Goal: Navigation & Orientation: Understand site structure

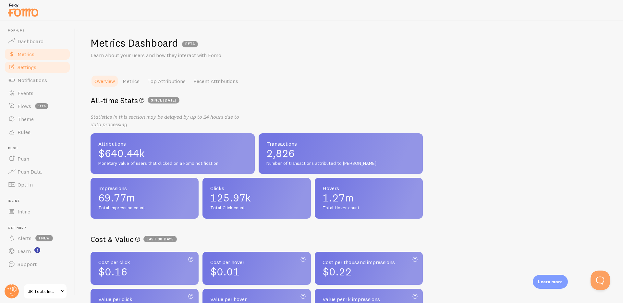
click at [31, 68] on span "Settings" at bounding box center [27, 67] width 19 height 6
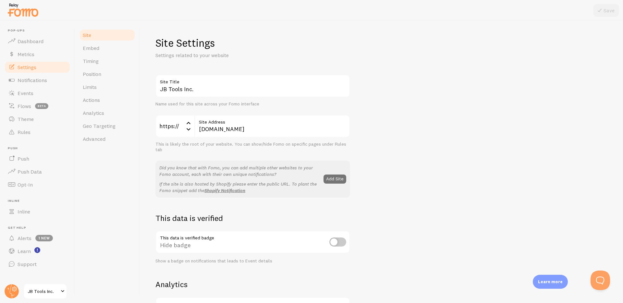
click at [60, 288] on span at bounding box center [63, 291] width 8 height 8
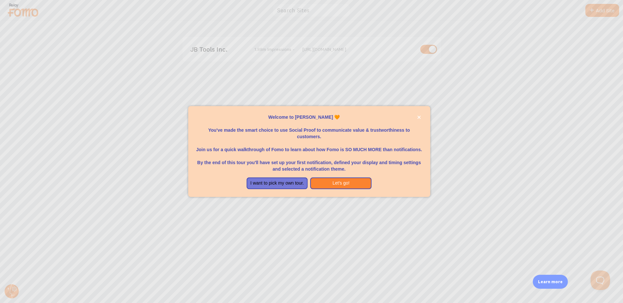
click at [397, 85] on div at bounding box center [311, 151] width 623 height 303
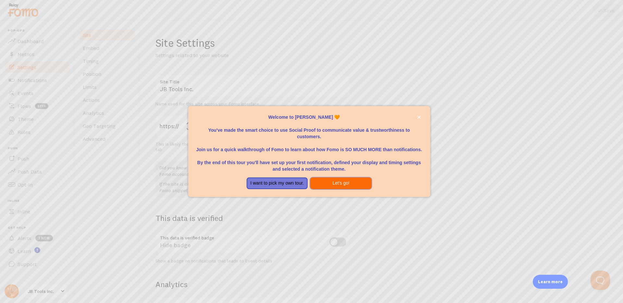
click at [354, 181] on button "Let's go!" at bounding box center [340, 183] width 61 height 12
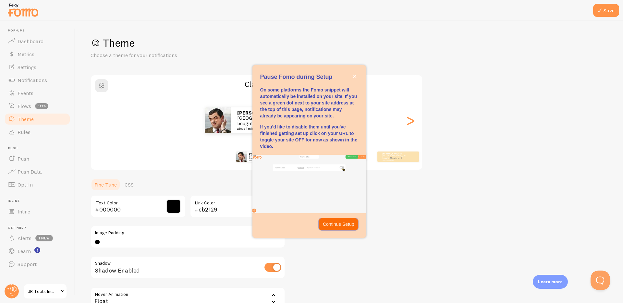
click at [349, 226] on p "Continue Setup" at bounding box center [338, 224] width 31 height 6
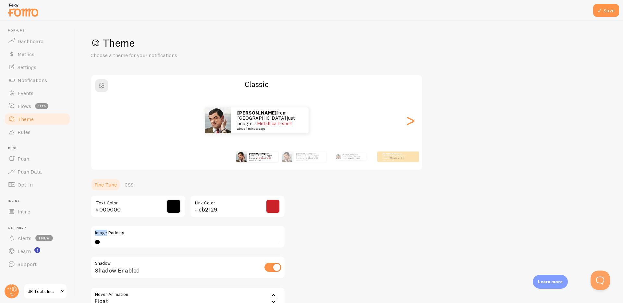
click at [349, 226] on div "Theme Choose a theme for your notifications Classic [PERSON_NAME] from [GEOGRAP…" at bounding box center [348, 190] width 517 height 308
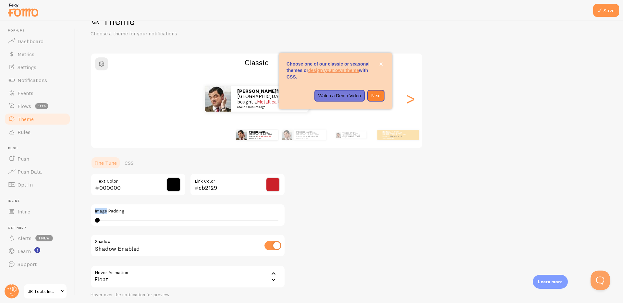
scroll to position [23, 0]
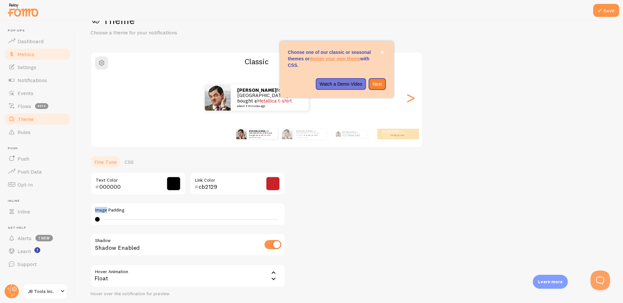
click at [32, 48] on link "Metrics" at bounding box center [37, 54] width 67 height 13
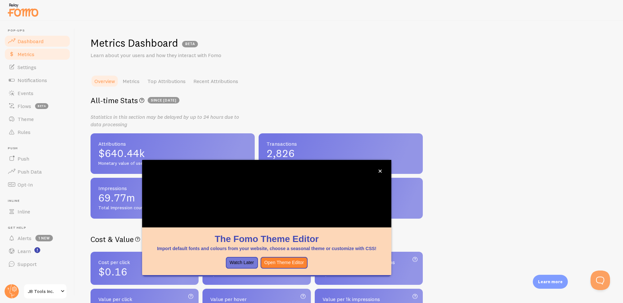
click at [32, 43] on span "Dashboard" at bounding box center [31, 41] width 26 height 6
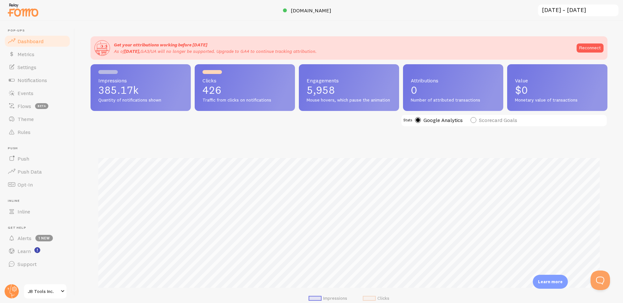
click at [160, 79] on span "Impressions" at bounding box center [140, 80] width 85 height 5
click at [272, 90] on p "426" at bounding box center [244, 90] width 85 height 10
click at [357, 85] on p "5,958" at bounding box center [348, 90] width 85 height 10
click at [440, 76] on div "Attributions 0 Number of attributed transactions" at bounding box center [453, 87] width 100 height 47
click at [523, 74] on div at bounding box center [524, 72] width 19 height 4
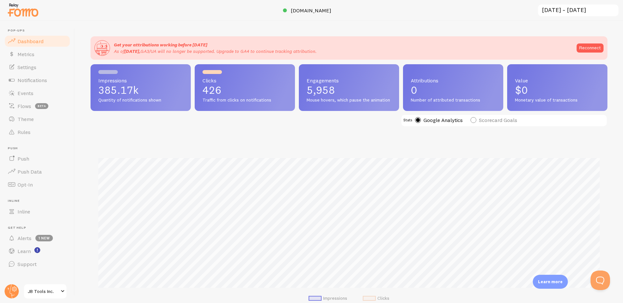
click at [474, 119] on label "Scorecard Goals" at bounding box center [493, 120] width 47 height 6
click at [474, 106] on input "Scorecard Goals" at bounding box center [473, 104] width 6 height 6
radio input "true"
click at [417, 121] on label "Google Analytics" at bounding box center [439, 120] width 48 height 6
click at [417, 106] on input "Google Analytics" at bounding box center [418, 104] width 6 height 6
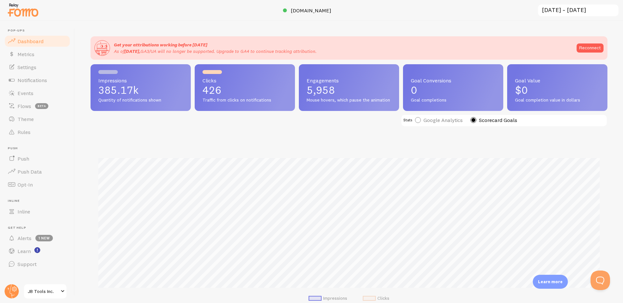
radio input "true"
radio input "false"
click at [28, 96] on span "Events" at bounding box center [26, 93] width 16 height 6
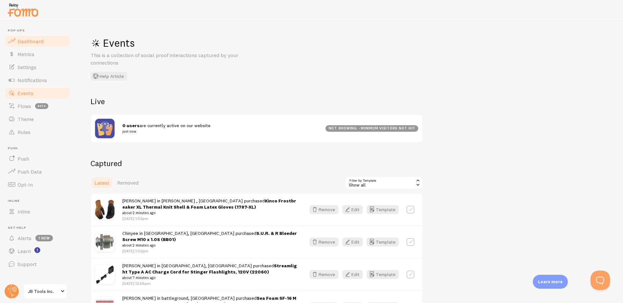
click at [37, 43] on span "Dashboard" at bounding box center [31, 41] width 26 height 6
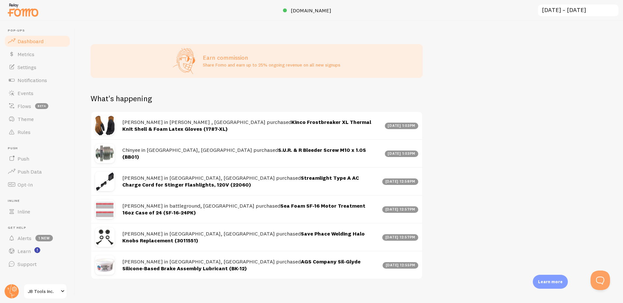
scroll to position [292, 0]
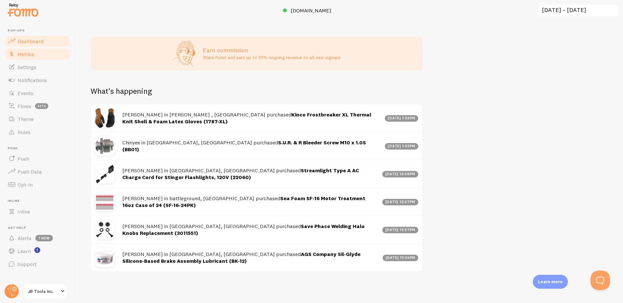
click at [43, 55] on link "Metrics" at bounding box center [37, 54] width 67 height 13
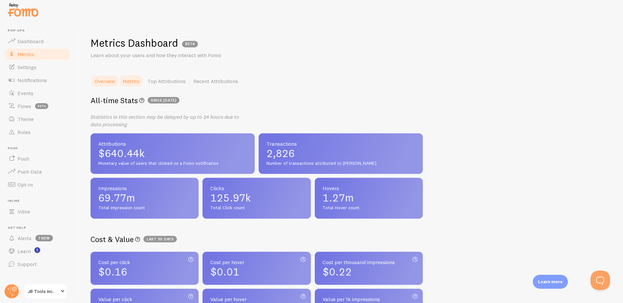
click at [142, 79] on link "Metrics" at bounding box center [131, 81] width 25 height 13
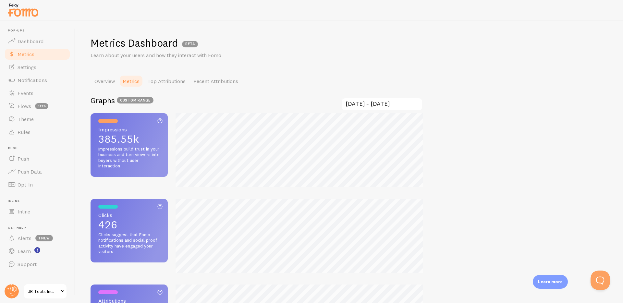
click at [378, 108] on input "[DATE] ~ [DATE]" at bounding box center [382, 104] width 82 height 13
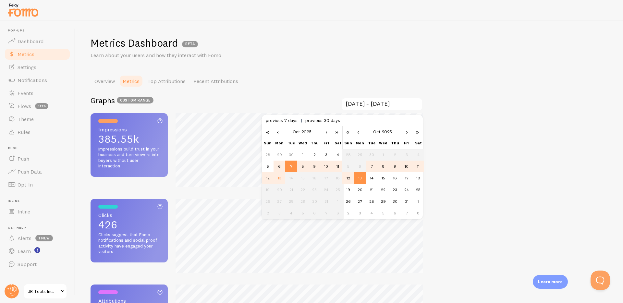
click at [279, 165] on td "6" at bounding box center [279, 167] width 12 height 12
click at [348, 177] on td "12" at bounding box center [348, 178] width 12 height 12
type input "[DATE] ~ [DATE]"
click at [459, 135] on div "Metrics Dashboard BETA Learn about your users and how they interact with Fomo O…" at bounding box center [349, 162] width 548 height 282
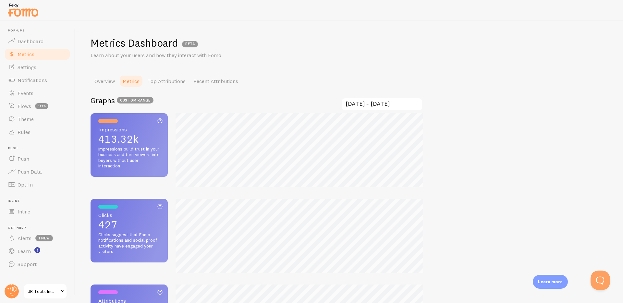
click at [138, 101] on span "custom range" at bounding box center [135, 100] width 37 height 6
click at [162, 121] on icon at bounding box center [160, 121] width 8 height 10
click at [144, 214] on span "Clicks Total click count" at bounding box center [129, 214] width 62 height 5
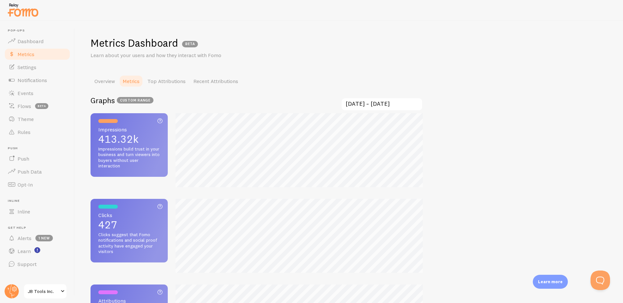
click at [144, 214] on span "Clicks Total click count" at bounding box center [129, 214] width 62 height 5
click at [105, 205] on span at bounding box center [107, 207] width 19 height 4
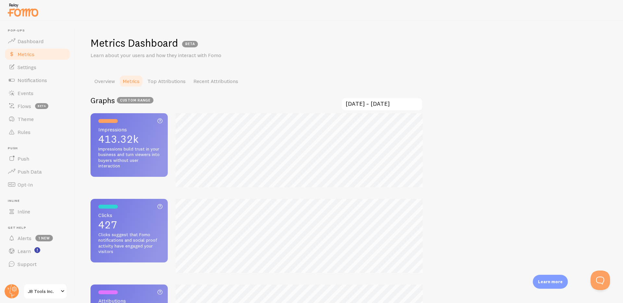
click at [117, 233] on span "Clicks suggest that Fomo notifications and social proof activity have engaged y…" at bounding box center [129, 243] width 62 height 23
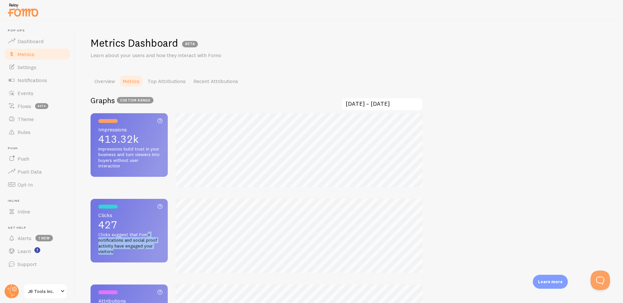
click at [117, 233] on span "Clicks suggest that Fomo notifications and social proof activity have engaged y…" at bounding box center [129, 243] width 62 height 23
click at [138, 135] on span "413.32k" at bounding box center [129, 139] width 62 height 10
click at [166, 81] on link "Top Attributions" at bounding box center [166, 81] width 46 height 13
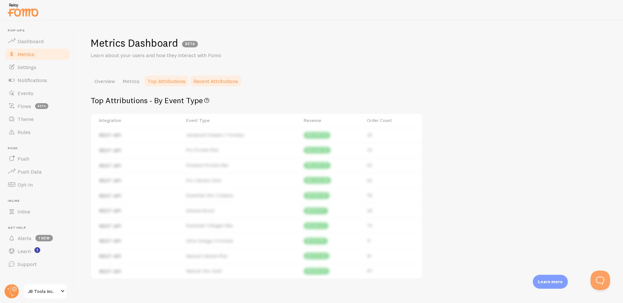
click at [221, 84] on link "Recent Attributions" at bounding box center [215, 81] width 53 height 13
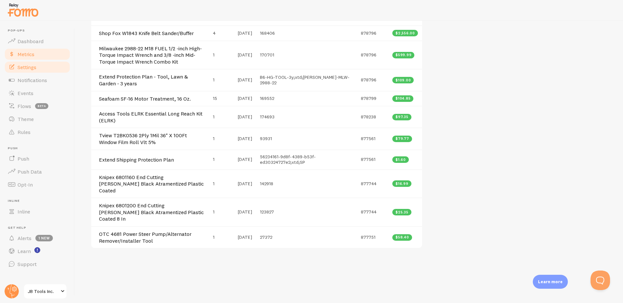
click at [33, 71] on link "Settings" at bounding box center [37, 67] width 67 height 13
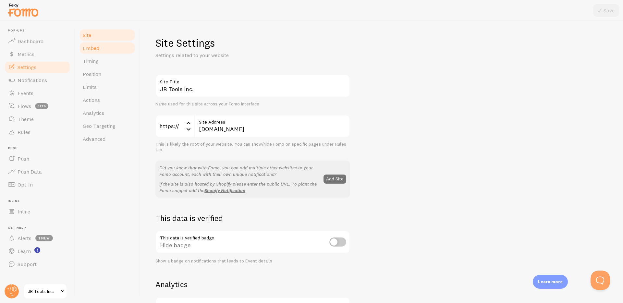
click at [104, 51] on link "Embed" at bounding box center [107, 48] width 57 height 13
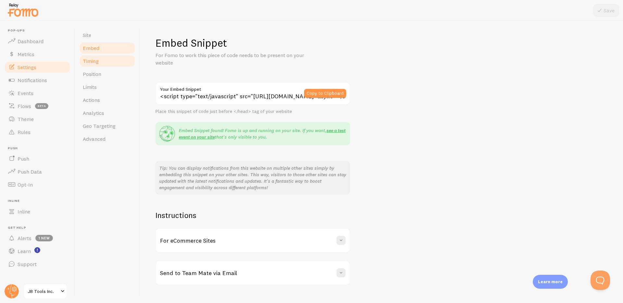
click at [99, 61] on link "Timing" at bounding box center [107, 60] width 57 height 13
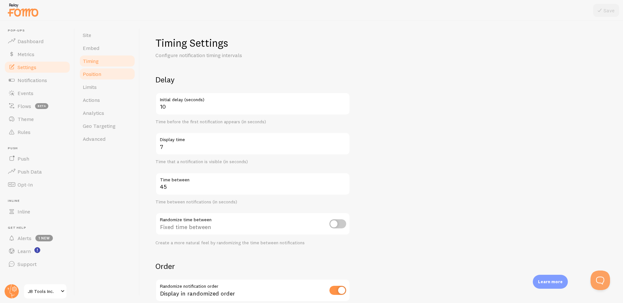
click at [98, 79] on link "Position" at bounding box center [107, 73] width 57 height 13
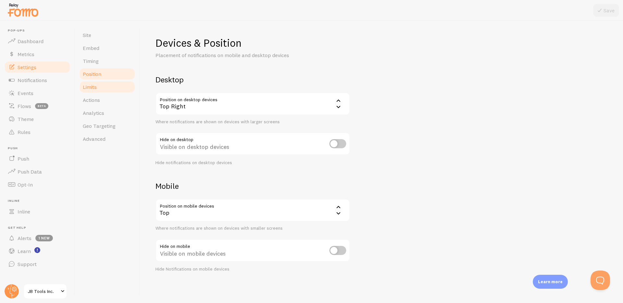
click at [96, 88] on span "Limits" at bounding box center [90, 87] width 14 height 6
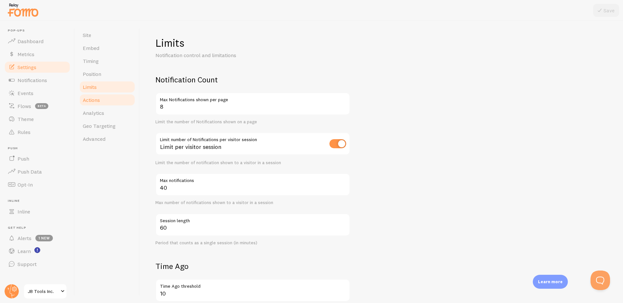
click at [97, 101] on span "Actions" at bounding box center [91, 100] width 17 height 6
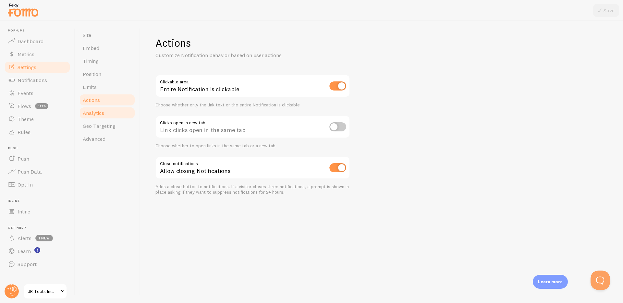
click at [98, 114] on span "Analytics" at bounding box center [93, 113] width 21 height 6
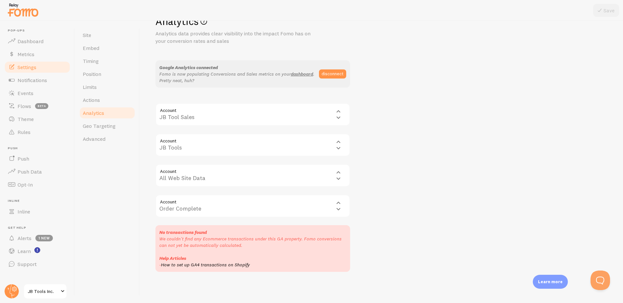
click at [335, 199] on div "Account 1 Order Complete Order Complete" at bounding box center [252, 206] width 195 height 23
click at [303, 209] on div "Account 1 Order Complete Order Complete" at bounding box center [252, 206] width 195 height 23
click at [339, 209] on div "Account 1 Order Complete Order Complete" at bounding box center [252, 206] width 195 height 23
click at [275, 169] on div "Account 195911378 All Web Site Data All Web Site Data" at bounding box center [252, 175] width 195 height 23
click at [250, 141] on div "Account UA-33768219-4 JB Tools JB Tools" at bounding box center [252, 145] width 195 height 23
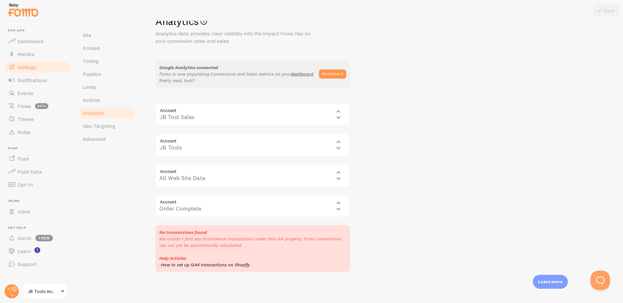
click at [242, 107] on div "Account 33768219 JB Tool Sales JB Tool Sales" at bounding box center [252, 114] width 195 height 23
click at [103, 126] on span "Geo Targeting" at bounding box center [99, 126] width 33 height 6
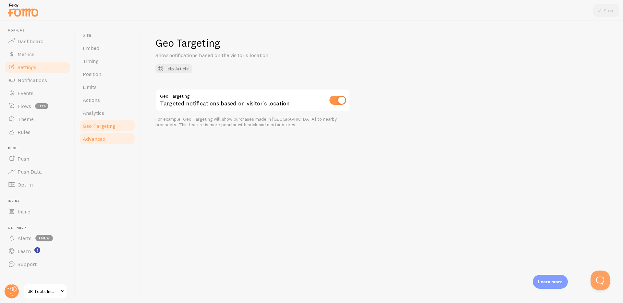
click at [98, 138] on span "Advanced" at bounding box center [94, 139] width 23 height 6
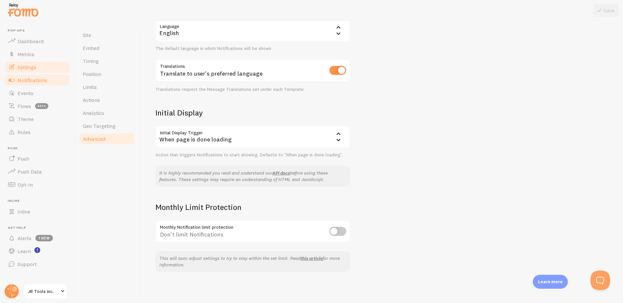
click at [48, 79] on link "Notifications" at bounding box center [37, 80] width 67 height 13
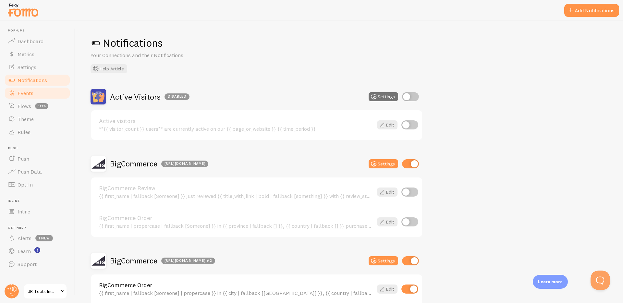
click at [26, 91] on span "Events" at bounding box center [26, 93] width 16 height 6
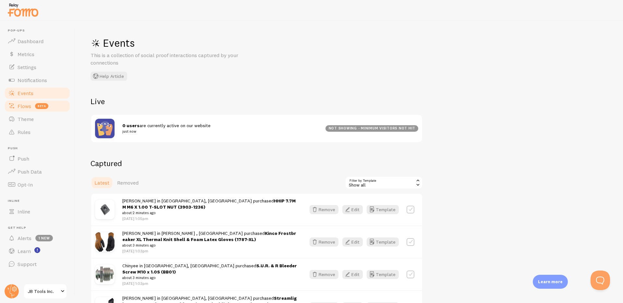
click at [26, 103] on span "Flows" at bounding box center [25, 106] width 14 height 6
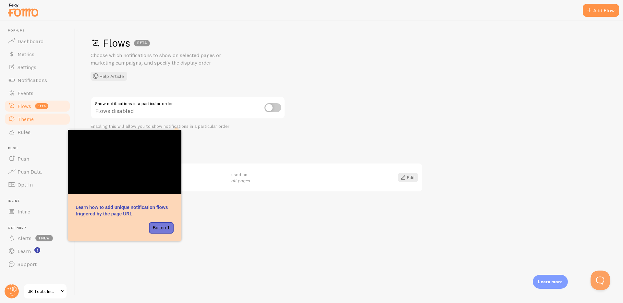
click at [24, 116] on span "Theme" at bounding box center [26, 119] width 16 height 6
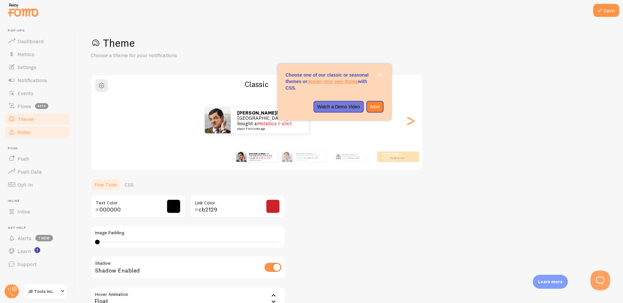
click at [24, 132] on span "Rules" at bounding box center [24, 132] width 13 height 6
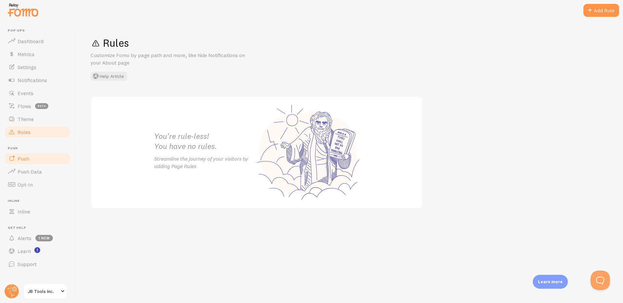
click at [26, 160] on span "Push" at bounding box center [24, 158] width 12 height 6
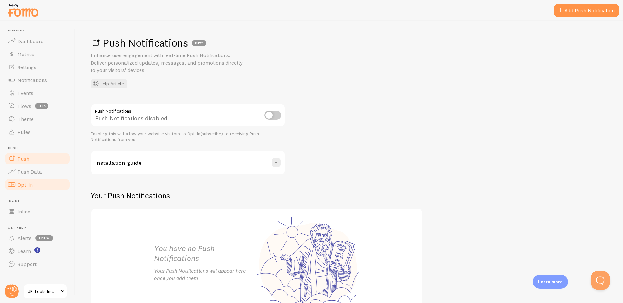
click at [27, 186] on span "Opt-In" at bounding box center [25, 184] width 15 height 6
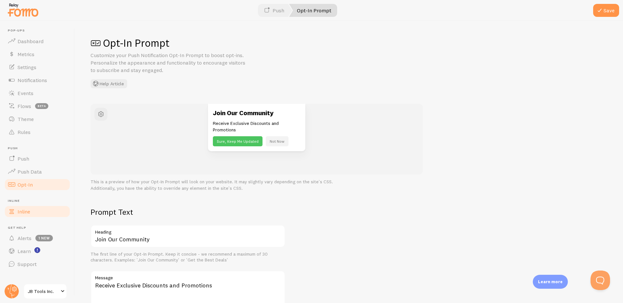
click at [24, 210] on span "Inline" at bounding box center [24, 211] width 13 height 6
